Goal: Information Seeking & Learning: Learn about a topic

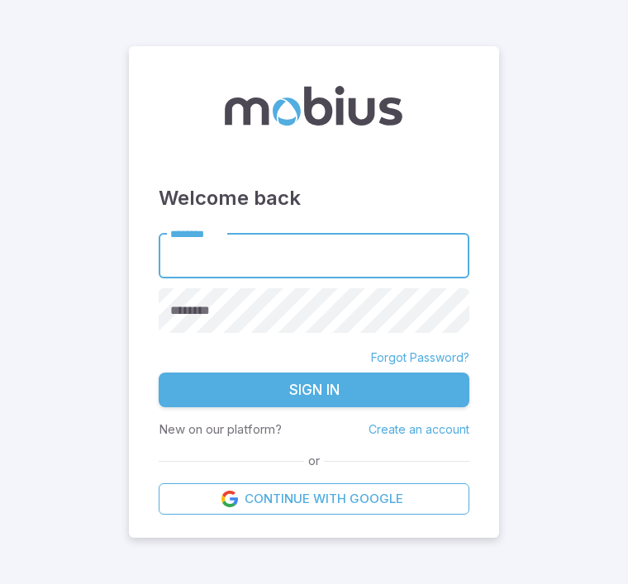
click at [418, 278] on input "********" at bounding box center [314, 255] width 311 height 45
type input "******"
click at [314, 407] on button "Sign In" at bounding box center [314, 390] width 311 height 35
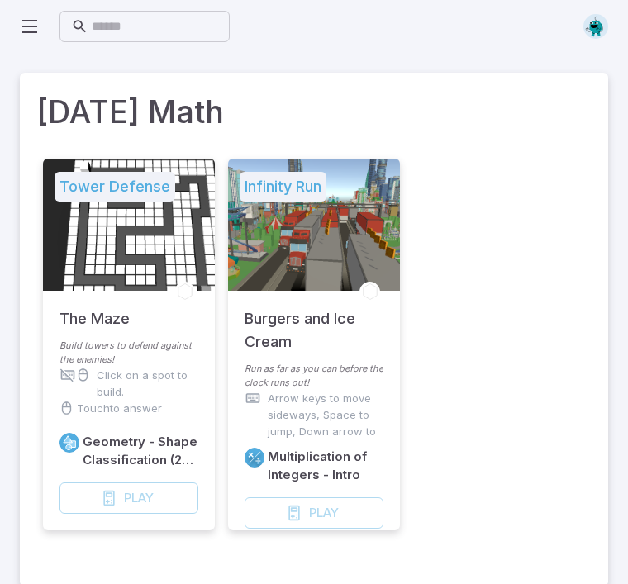
click at [345, 515] on div "Play Game" at bounding box center [314, 512] width 139 height 31
click at [341, 532] on li "Infinity Run Burgers and Ice Cream Run as far as you can before the clock runs …" at bounding box center [313, 355] width 185 height 392
click at [341, 531] on li "Infinity Run Burgers and Ice Cream Run as far as you can before the clock runs …" at bounding box center [313, 355] width 185 height 392
click at [321, 516] on div "Play Game" at bounding box center [314, 512] width 139 height 31
click at [328, 510] on div "Play Game" at bounding box center [314, 512] width 139 height 31
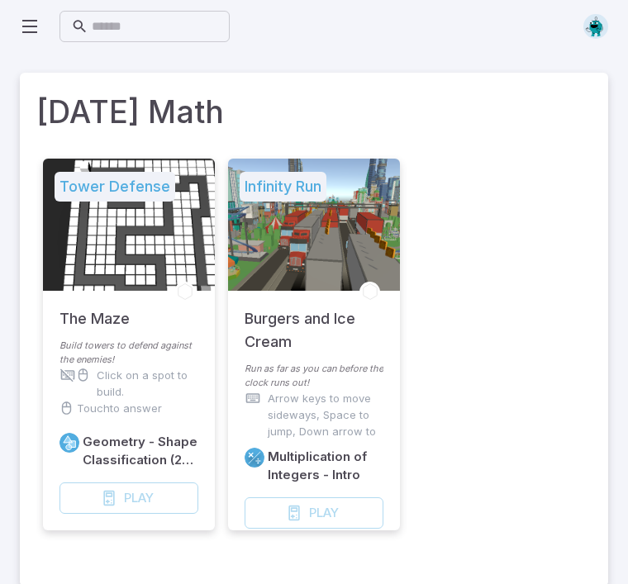
click at [328, 509] on div "Play Game" at bounding box center [314, 512] width 139 height 31
click at [289, 511] on div "Play Game" at bounding box center [314, 512] width 139 height 31
click at [297, 335] on h5 "Burgers and Ice Cream" at bounding box center [314, 322] width 139 height 63
click at [183, 291] on icon at bounding box center [184, 292] width 13 height 16
click at [300, 297] on h5 "Burgers and Ice Cream" at bounding box center [314, 322] width 139 height 63
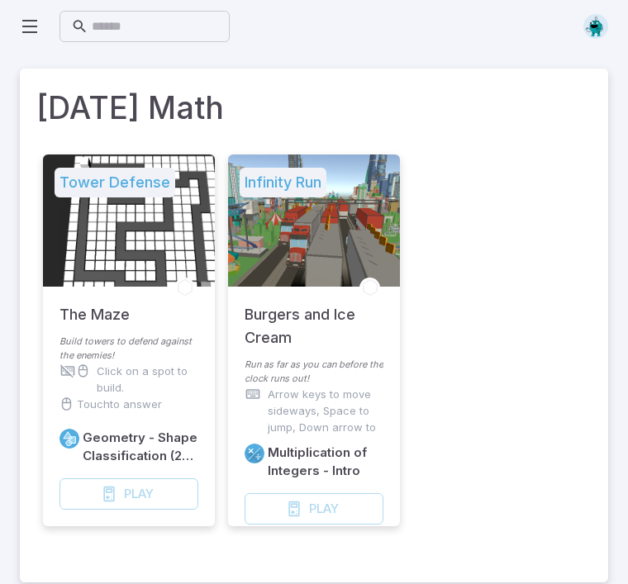
scroll to position [6, 0]
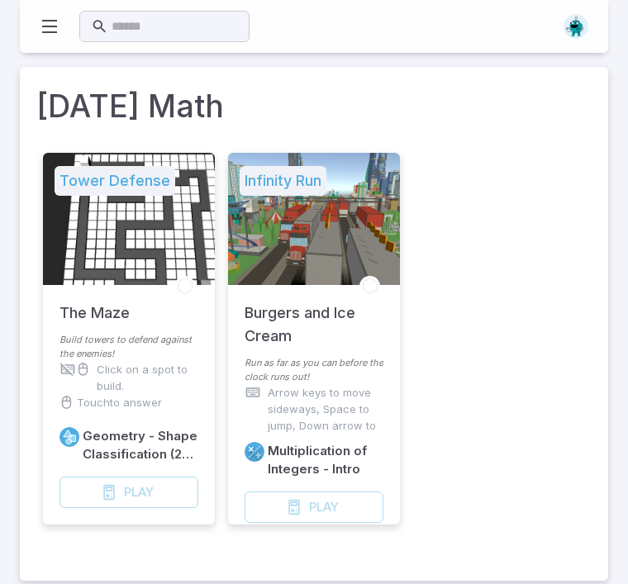
click at [316, 513] on div "Play Game" at bounding box center [314, 507] width 139 height 31
click at [316, 512] on div "Play Game" at bounding box center [314, 507] width 139 height 31
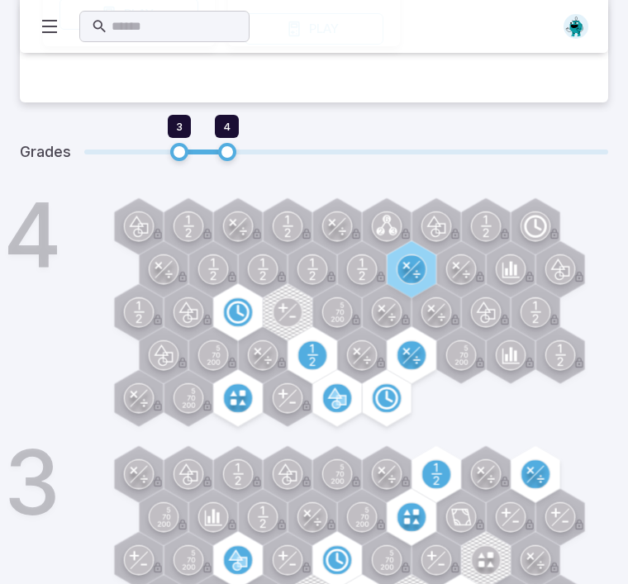
scroll to position [484, 0]
click at [313, 352] on div "4" at bounding box center [337, 316] width 542 height 228
click at [359, 349] on icon at bounding box center [357, 351] width 7 height 7
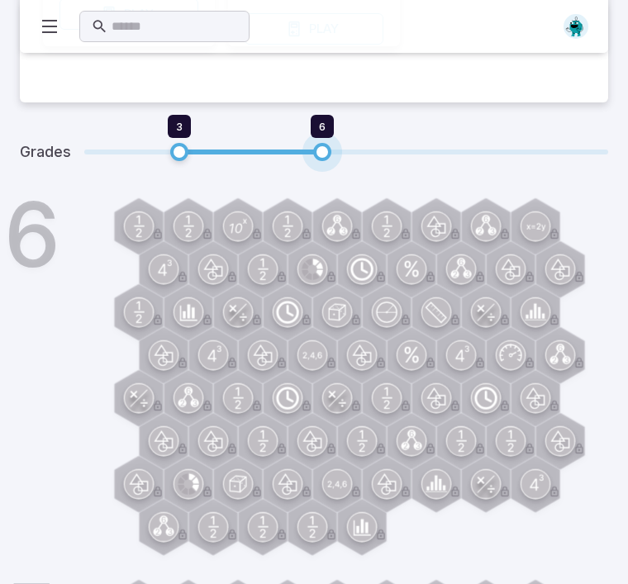
type input "*"
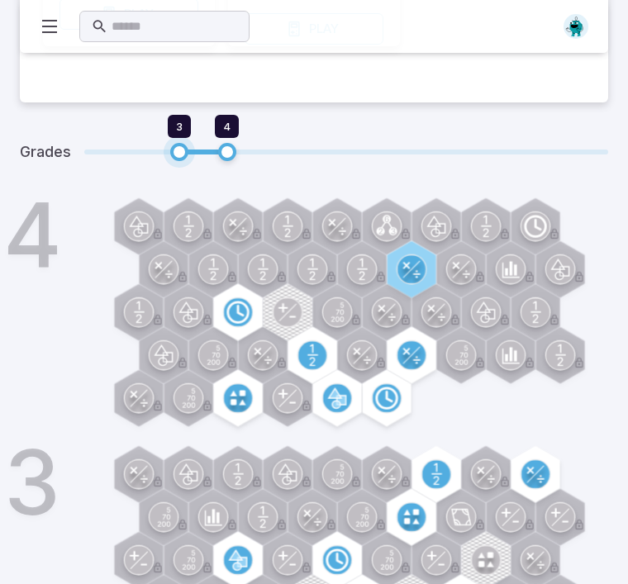
click at [170, 143] on span "3" at bounding box center [179, 152] width 18 height 18
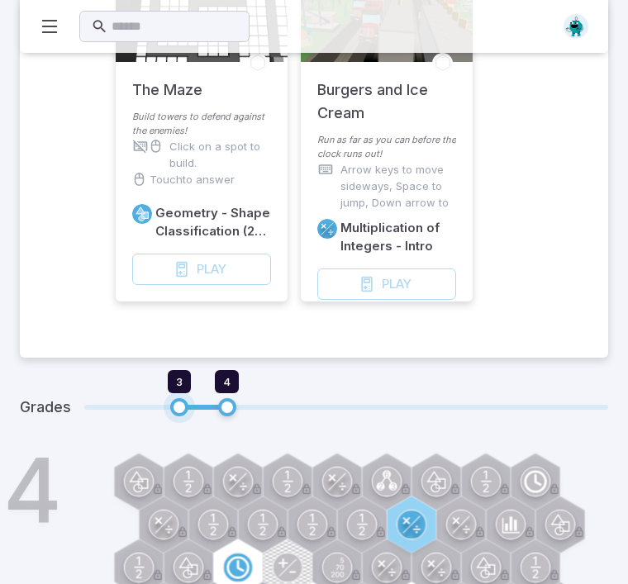
scroll to position [215, 0]
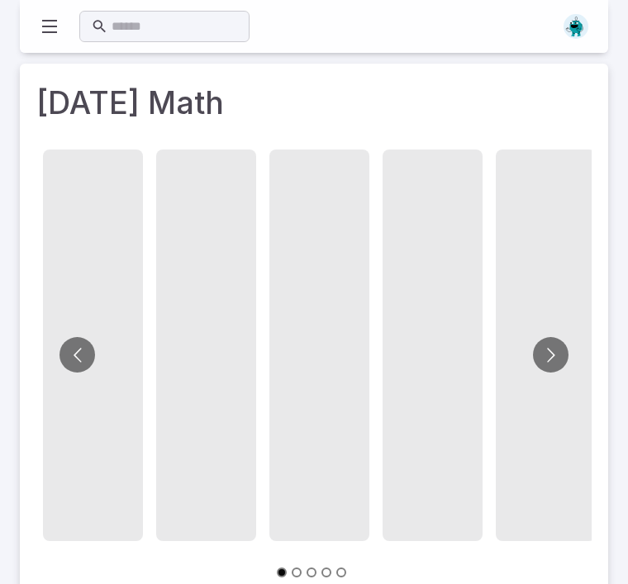
scroll to position [9, 0]
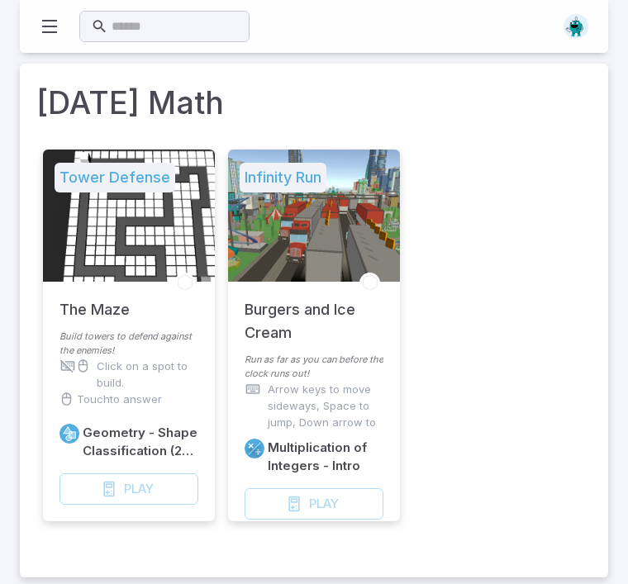
click at [509, 186] on div "Tower Defense The Maze Build towers to defend against the enemies! Click on a s…" at bounding box center [313, 352] width 555 height 418
click at [317, 499] on div "Play Game" at bounding box center [314, 503] width 139 height 31
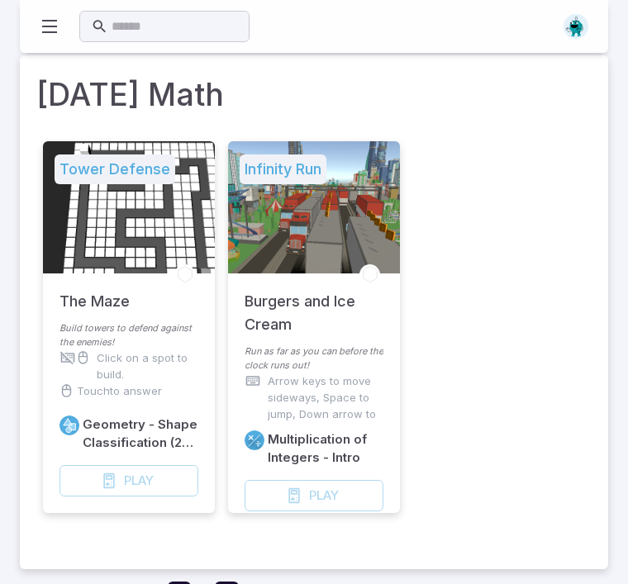
scroll to position [0, 0]
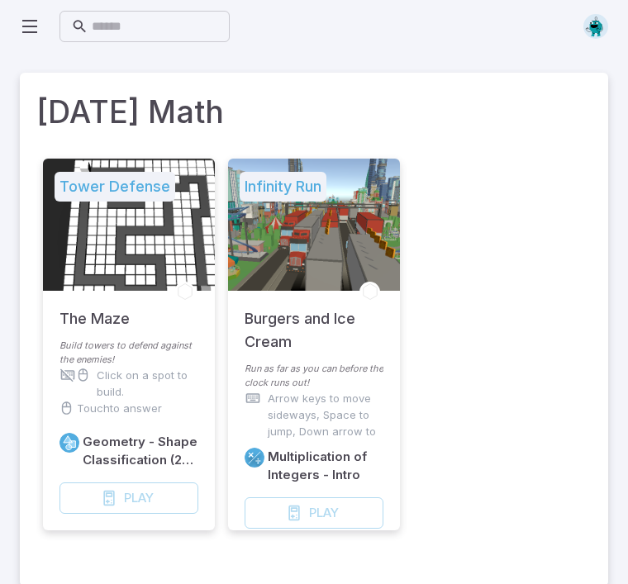
click at [35, 31] on icon at bounding box center [30, 27] width 20 height 20
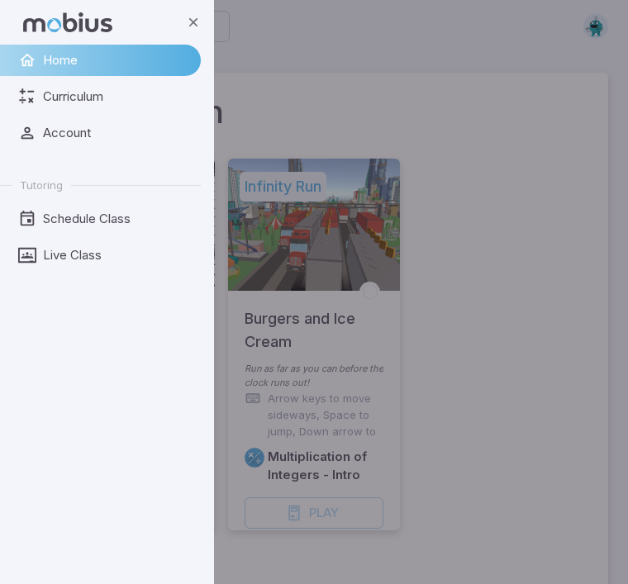
click at [75, 97] on span "Curriculum" at bounding box center [116, 97] width 146 height 18
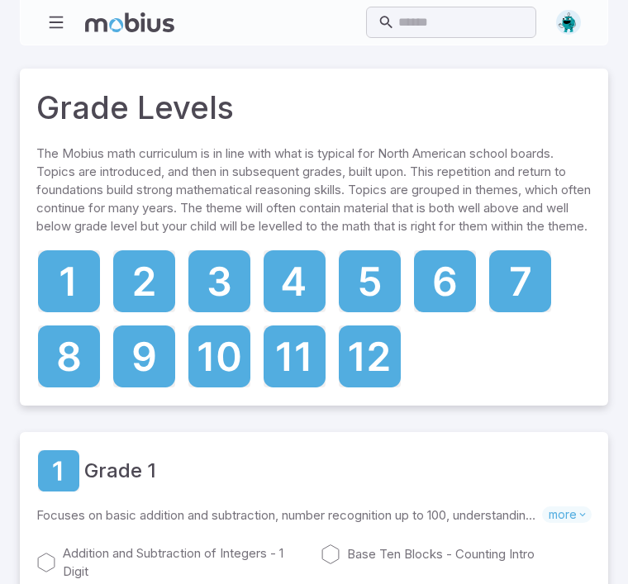
click at [234, 307] on icon at bounding box center [219, 281] width 62 height 62
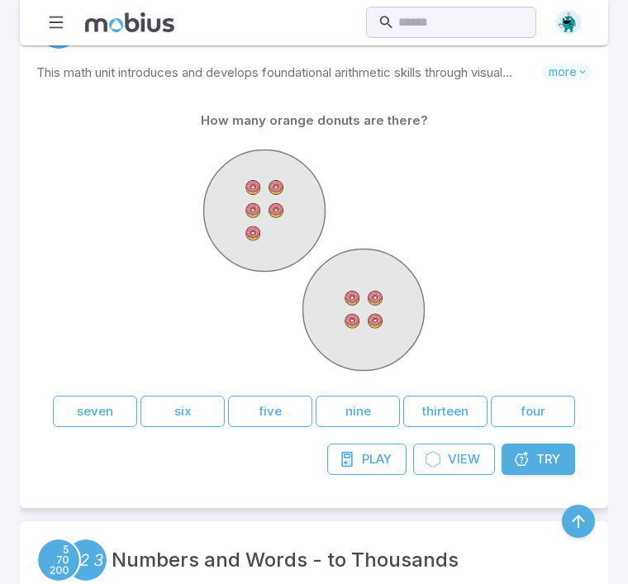
scroll to position [425, 0]
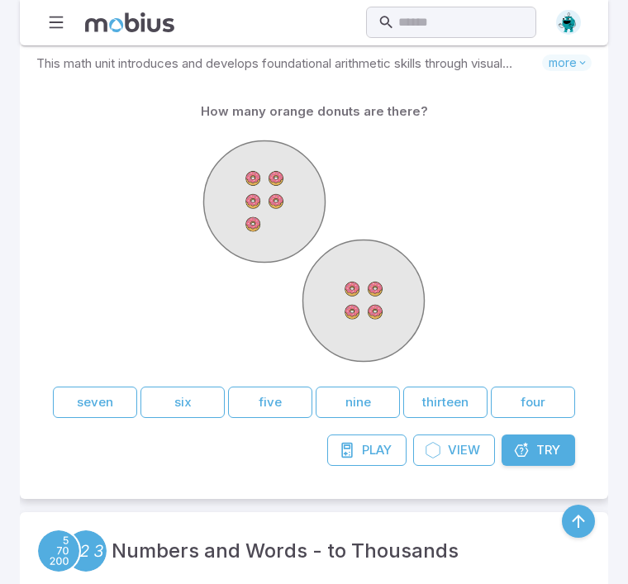
click at [376, 387] on button "nine" at bounding box center [358, 402] width 84 height 31
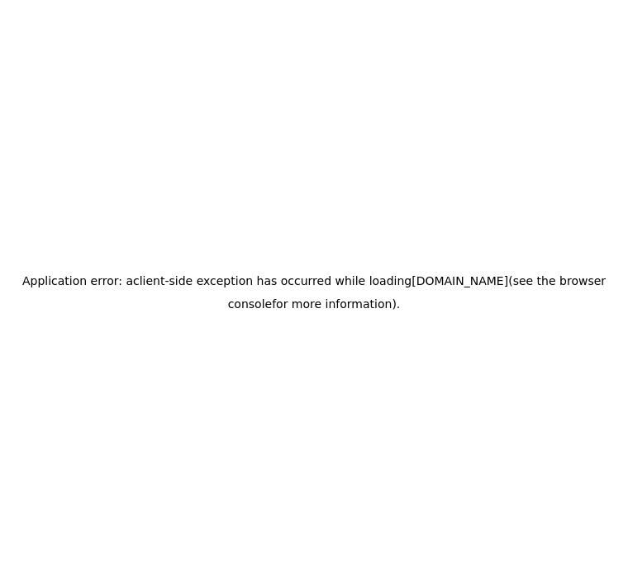
scroll to position [53, 0]
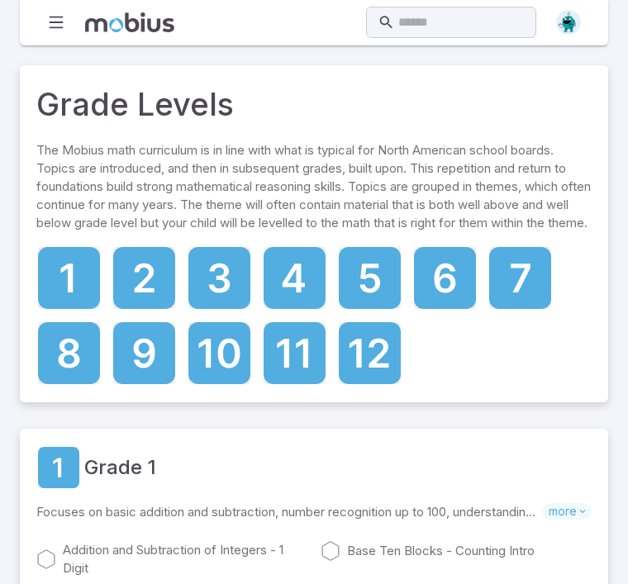
scroll to position [10, 0]
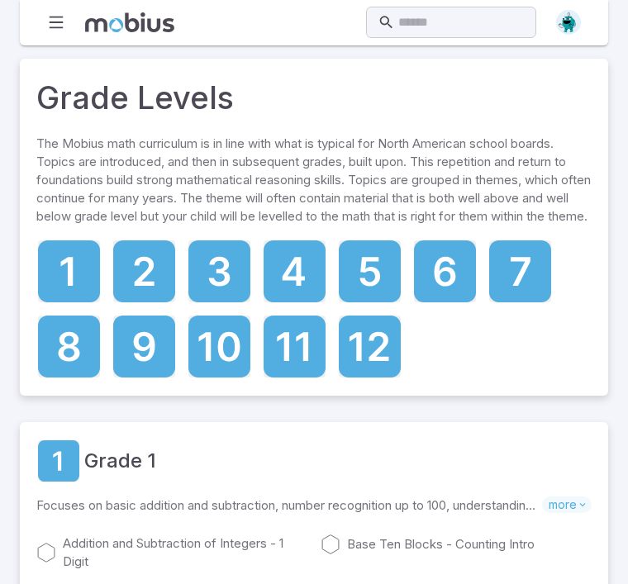
click at [217, 302] on icon at bounding box center [219, 271] width 62 height 62
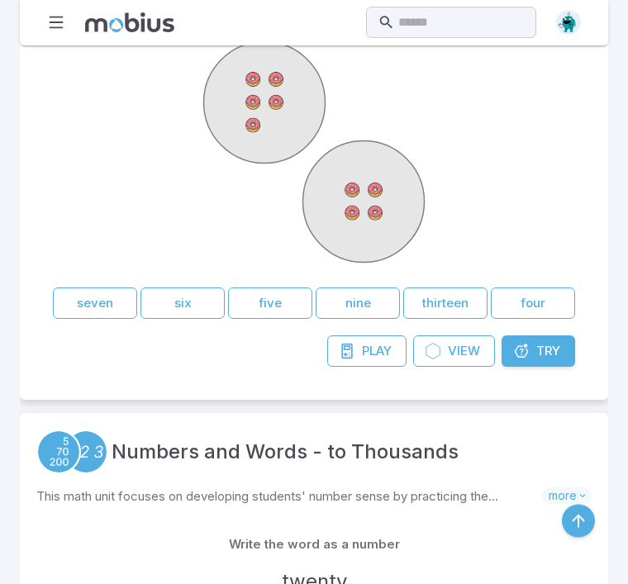
scroll to position [516, 0]
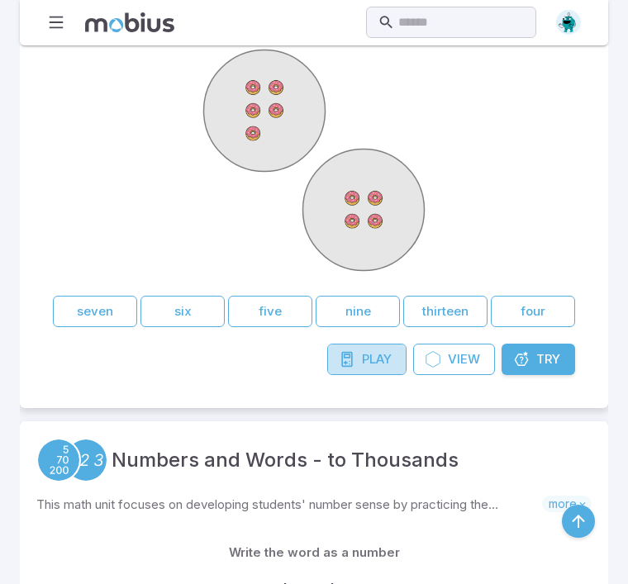
click at [376, 354] on link "Play Game" at bounding box center [366, 359] width 79 height 31
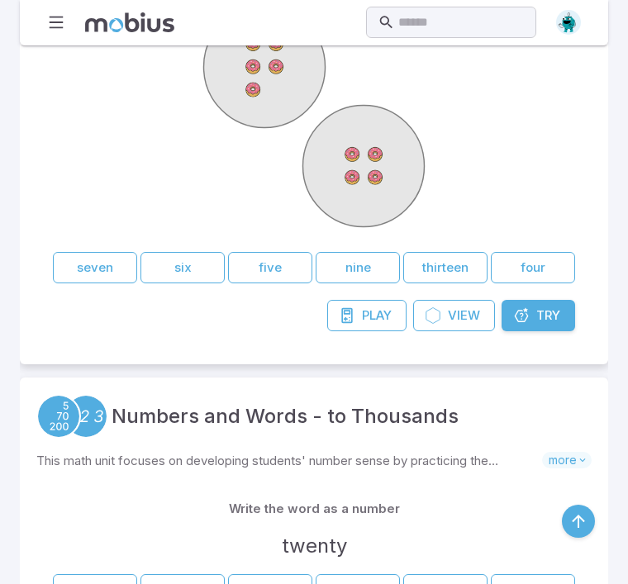
click at [374, 252] on button "nine" at bounding box center [358, 267] width 84 height 31
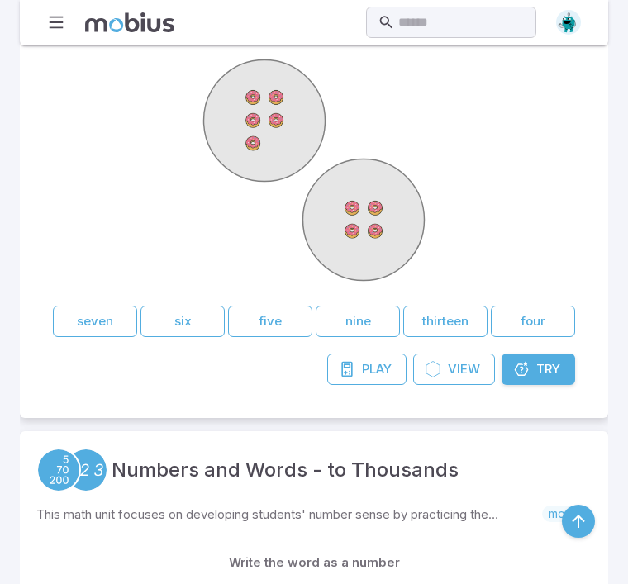
scroll to position [468, 0]
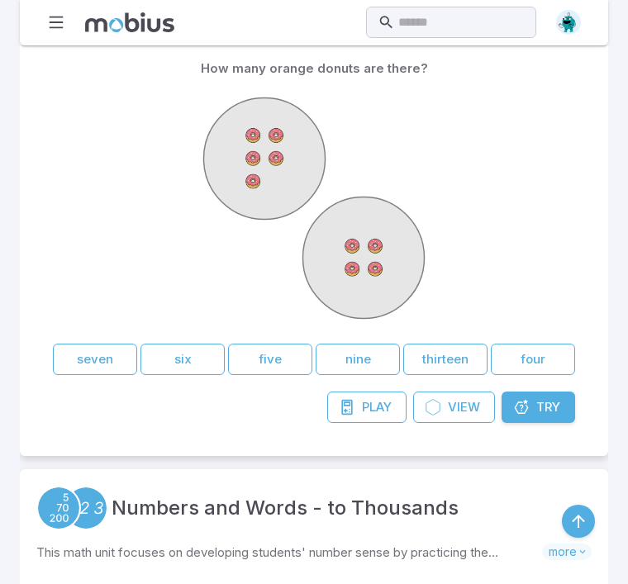
click at [364, 345] on button "nine" at bounding box center [358, 359] width 84 height 31
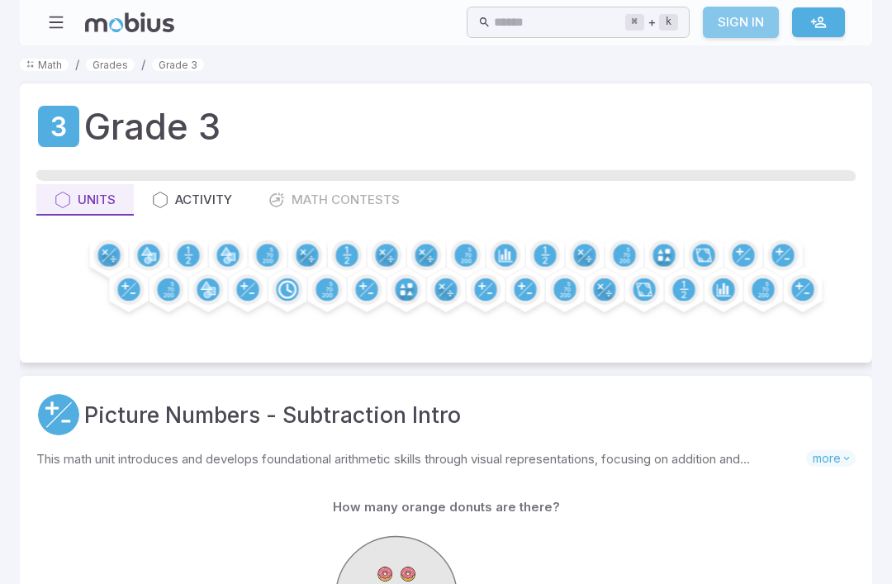
click at [627, 24] on link "Sign In" at bounding box center [741, 22] width 76 height 31
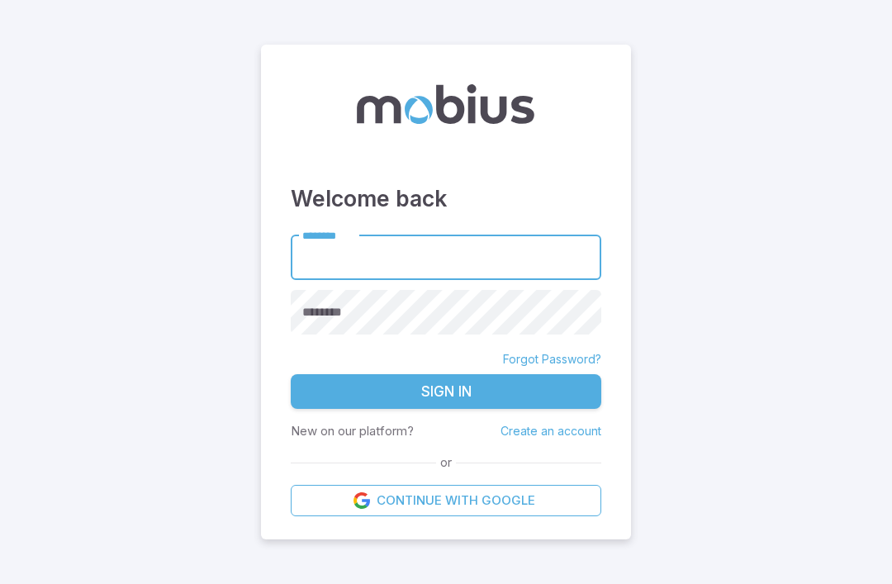
click at [465, 280] on input "********" at bounding box center [446, 257] width 311 height 45
type input "******"
click at [446, 409] on button "Sign In" at bounding box center [446, 391] width 311 height 35
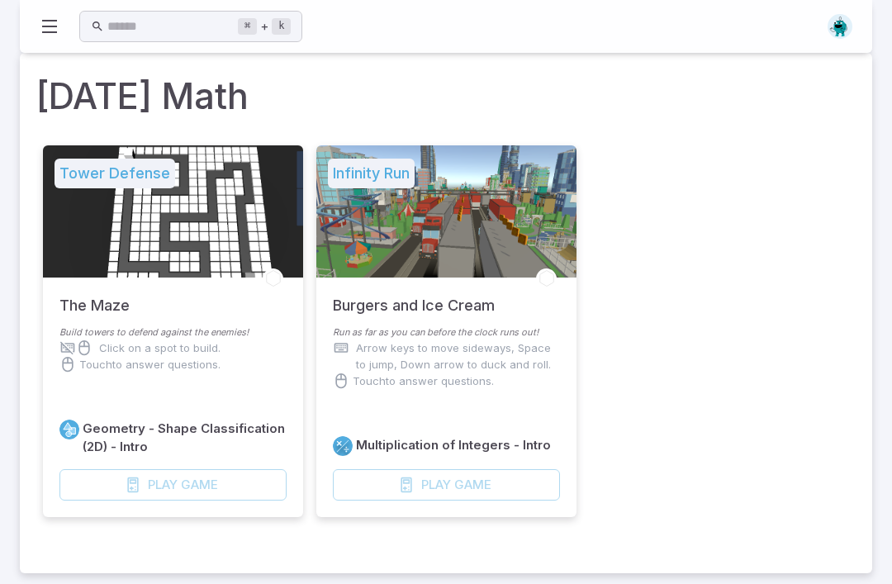
scroll to position [21, 0]
click at [445, 221] on div at bounding box center [446, 211] width 260 height 132
click at [532, 209] on div at bounding box center [446, 211] width 260 height 132
click at [547, 280] on icon at bounding box center [546, 278] width 13 height 16
click at [521, 184] on div at bounding box center [446, 211] width 260 height 132
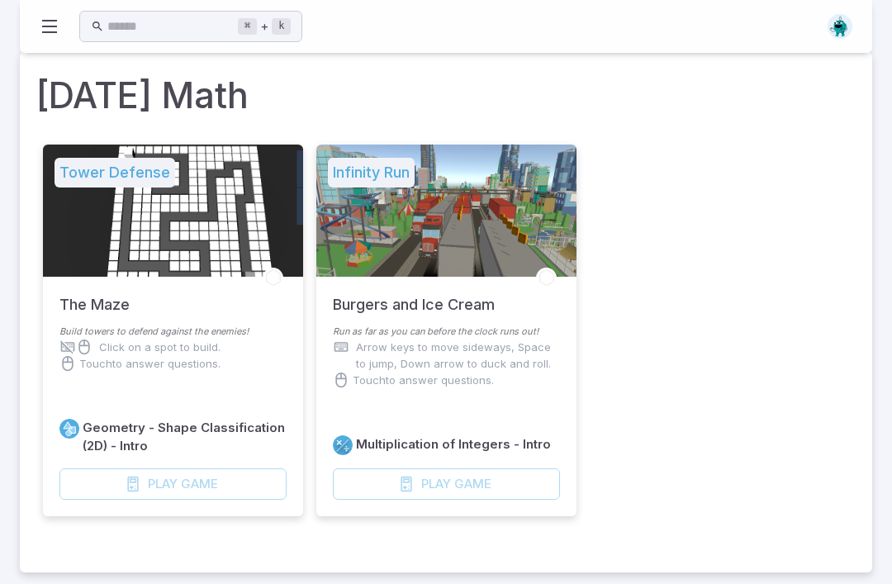
click at [368, 178] on h5 "Infinity Run" at bounding box center [371, 173] width 87 height 30
click at [242, 210] on div at bounding box center [173, 211] width 260 height 132
click at [107, 233] on div at bounding box center [173, 211] width 260 height 132
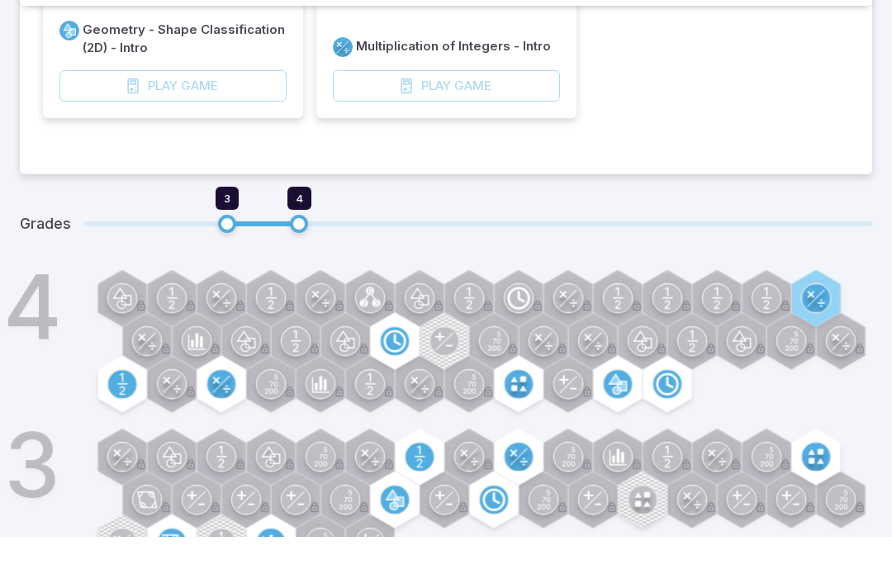
scroll to position [0, 0]
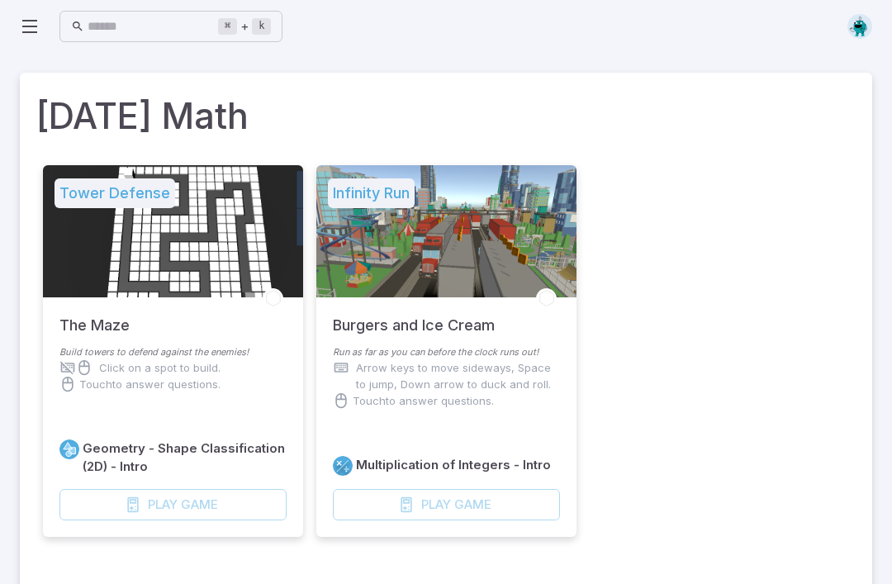
click at [29, 25] on icon at bounding box center [30, 27] width 20 height 20
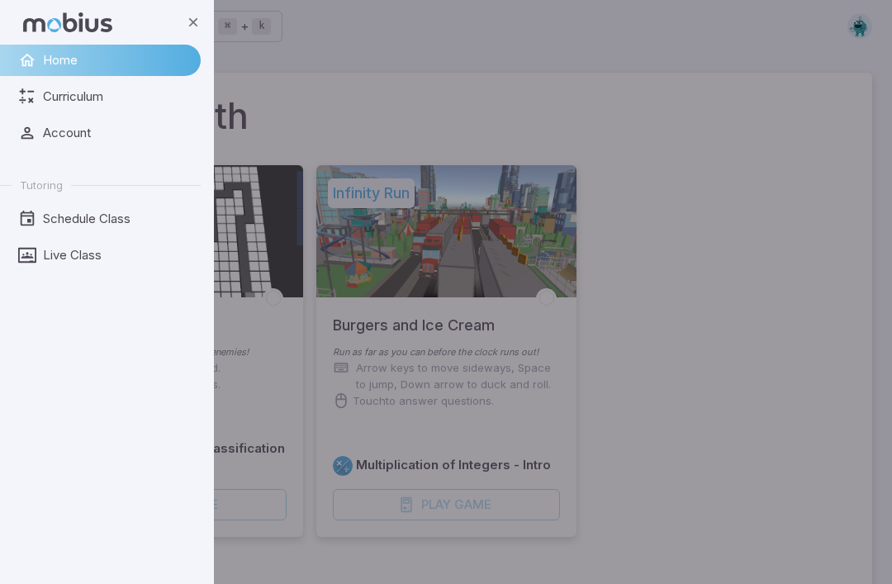
click at [67, 106] on link "Curriculum" at bounding box center [100, 96] width 201 height 31
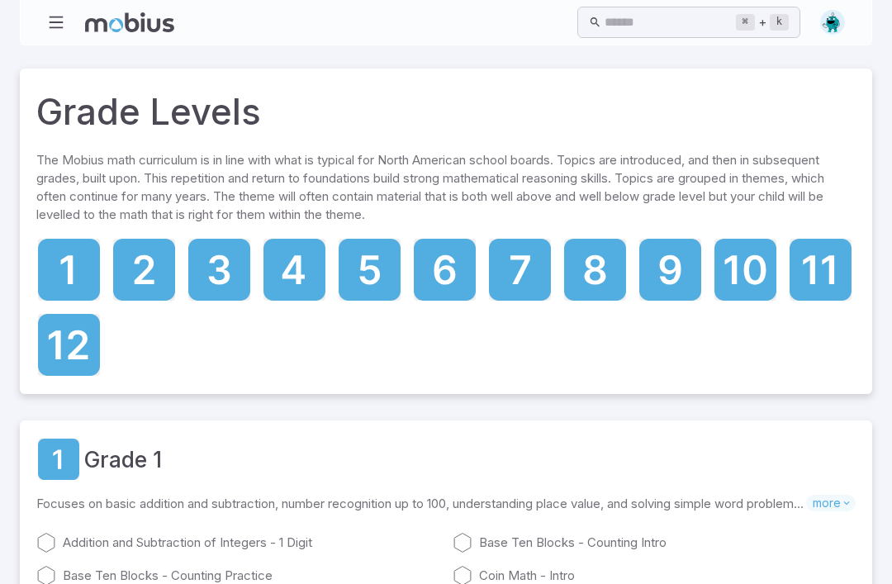
click at [219, 268] on icon at bounding box center [219, 270] width 62 height 62
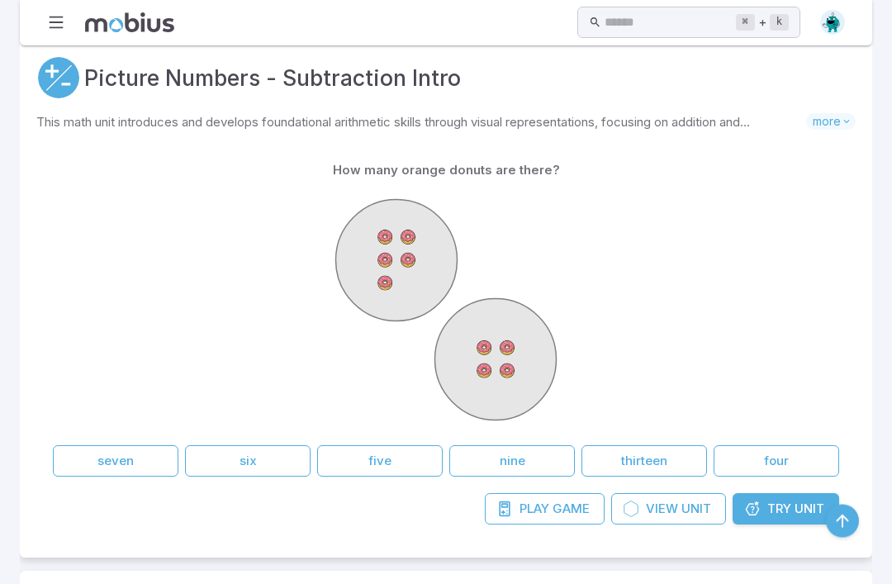
scroll to position [337, 0]
click at [509, 445] on button "nine" at bounding box center [512, 460] width 126 height 31
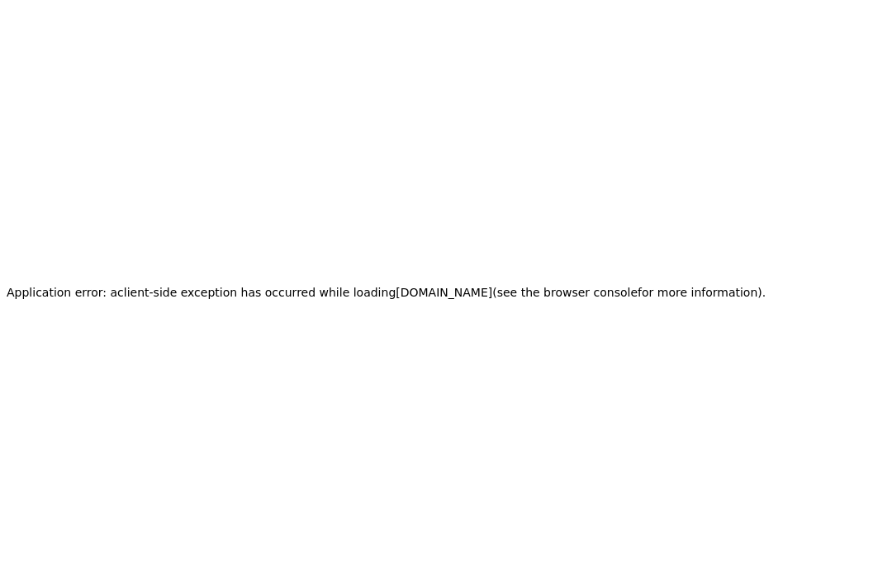
scroll to position [0, 0]
